Goal: Task Accomplishment & Management: Complete application form

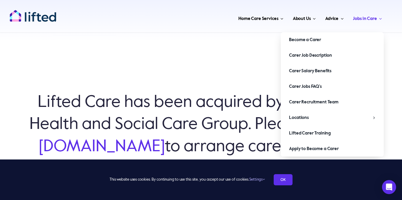
click at [363, 21] on span "Jobs in Care" at bounding box center [364, 18] width 24 height 9
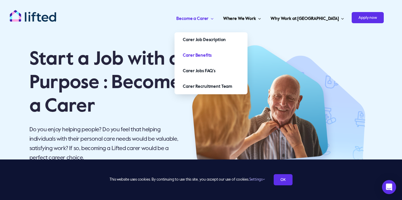
click at [208, 20] on span "Become a Carer" at bounding box center [192, 18] width 32 height 9
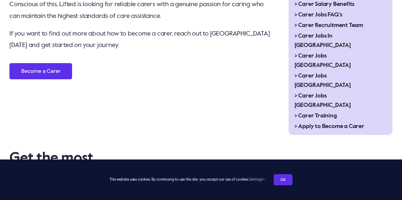
scroll to position [333, 0]
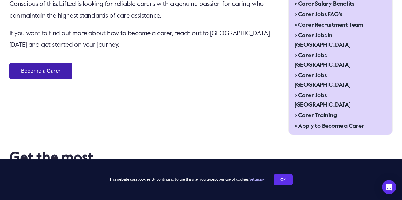
click at [61, 73] on link "Become a Carer" at bounding box center [40, 71] width 63 height 16
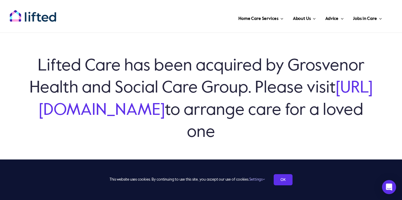
scroll to position [42, 0]
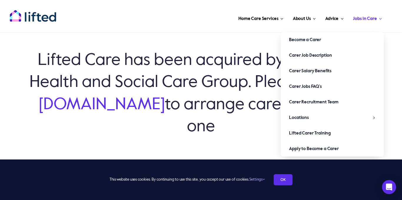
click at [355, 18] on span "Jobs in Care" at bounding box center [364, 18] width 24 height 9
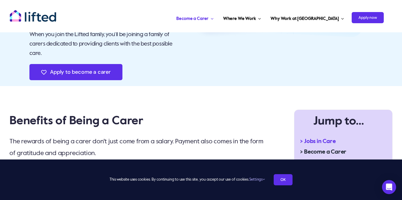
scroll to position [125, 0]
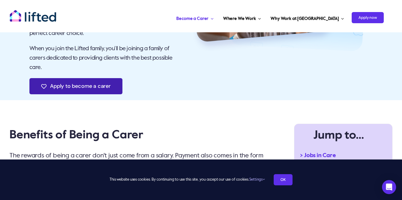
click at [109, 81] on link "Apply to become a carer" at bounding box center [75, 86] width 93 height 16
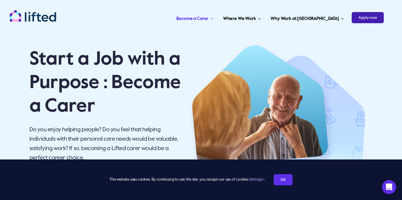
click at [366, 21] on span "Apply now" at bounding box center [367, 17] width 32 height 11
